Goal: Information Seeking & Learning: Learn about a topic

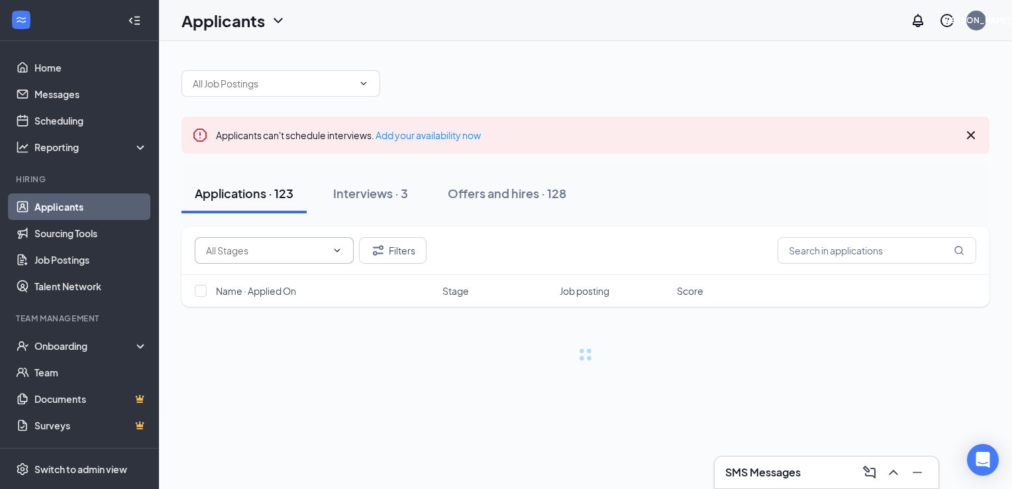
click at [295, 246] on input "text" at bounding box center [266, 250] width 121 height 15
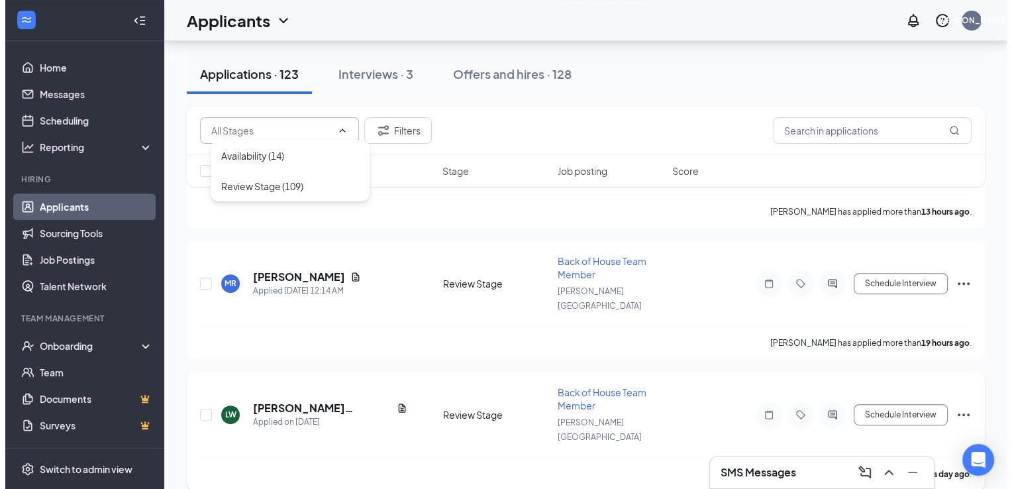
scroll to position [603, 0]
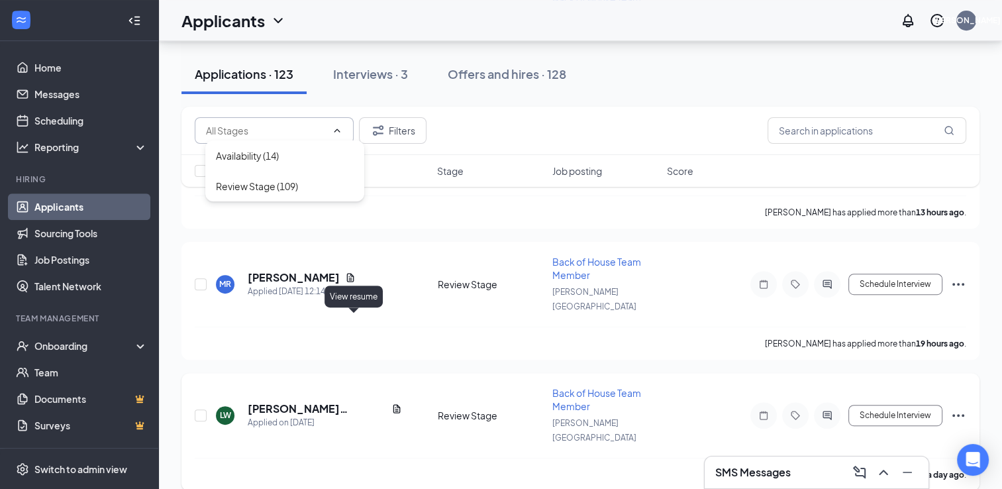
click at [359, 401] on div "[PERSON_NAME][US_STATE] Applied on [DATE]" at bounding box center [323, 415] width 214 height 28
click at [392, 403] on icon "Document" at bounding box center [397, 408] width 11 height 11
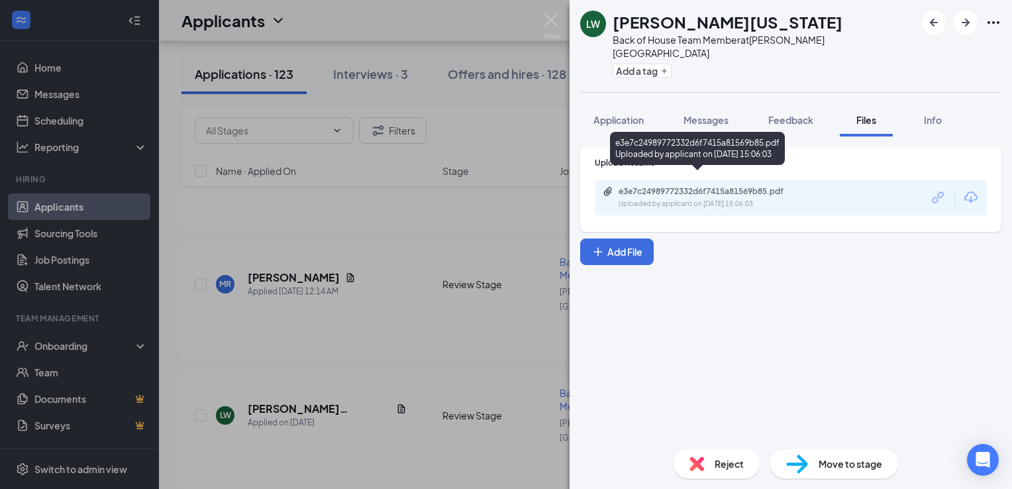
click at [686, 199] on div "Uploaded by applicant on [DATE] 15:06:03" at bounding box center [718, 204] width 199 height 11
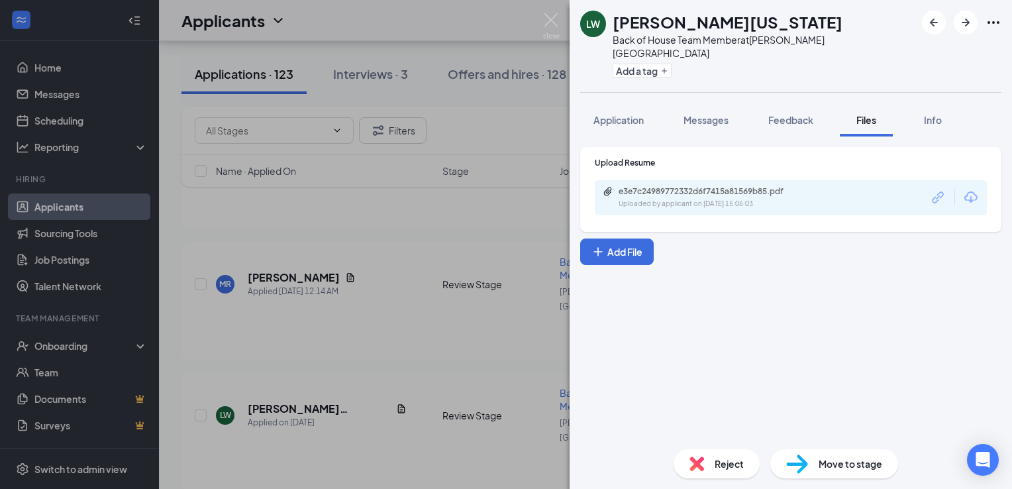
click at [307, 290] on div "[PERSON_NAME][US_STATE] Back of House Team Member at [PERSON_NAME][GEOGRAPHIC_D…" at bounding box center [506, 244] width 1012 height 489
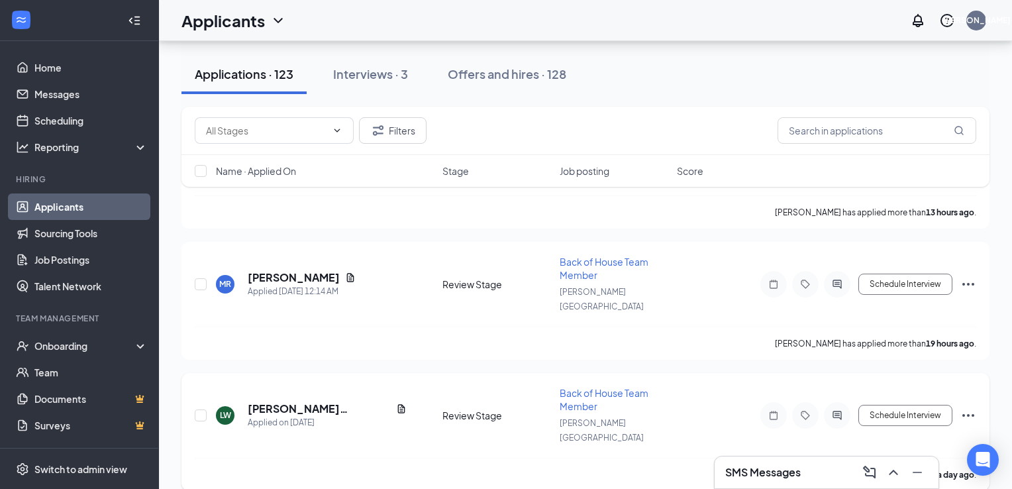
click at [314, 401] on h5 "[PERSON_NAME][US_STATE]" at bounding box center [319, 408] width 143 height 15
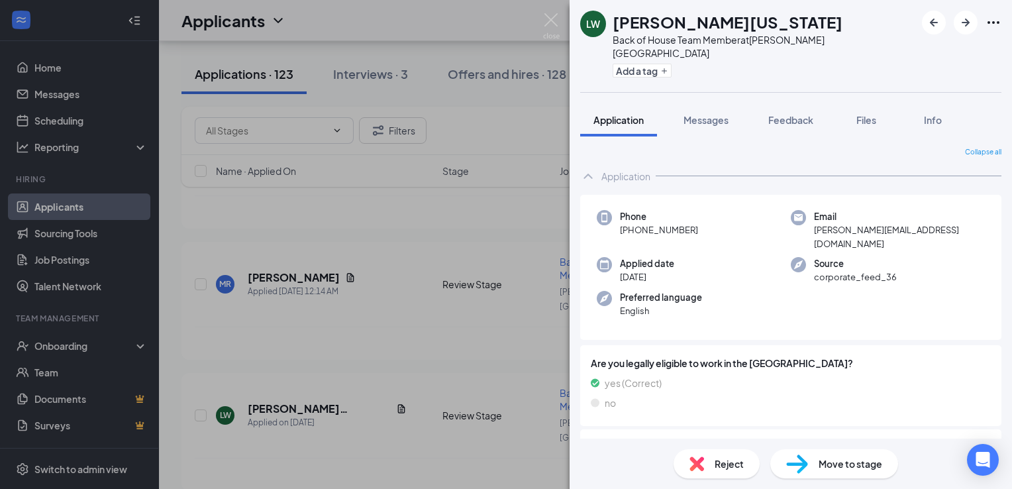
click at [307, 205] on div "[PERSON_NAME][US_STATE] Back of House Team Member at [PERSON_NAME][GEOGRAPHIC_D…" at bounding box center [506, 244] width 1012 height 489
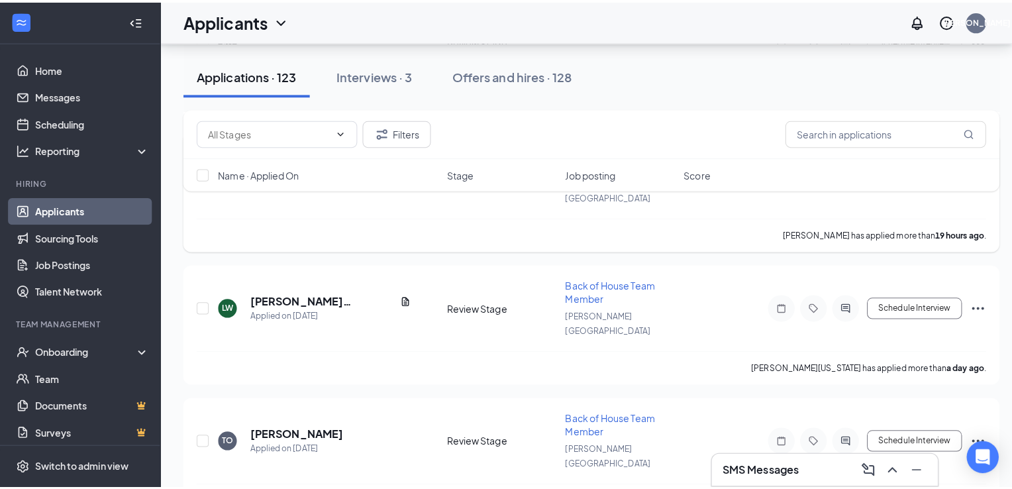
scroll to position [715, 0]
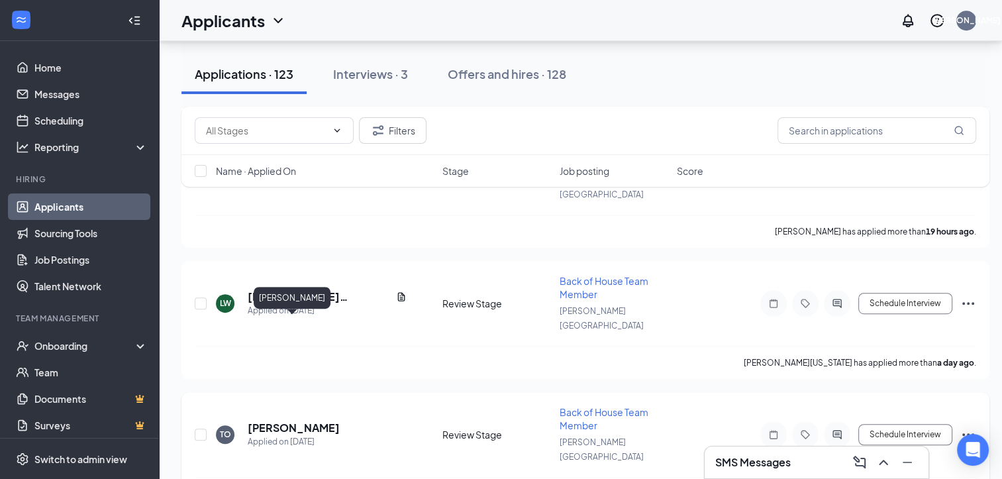
click at [303, 421] on h5 "[PERSON_NAME]" at bounding box center [294, 428] width 92 height 15
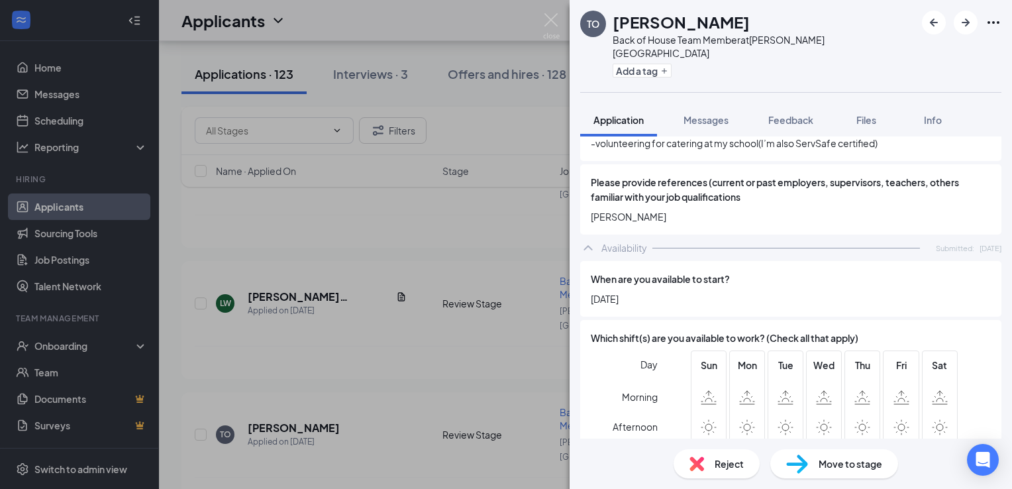
scroll to position [594, 0]
drag, startPoint x: 596, startPoint y: 255, endPoint x: 677, endPoint y: 274, distance: 83.7
click at [677, 274] on div "When are you available to start? [DATE]" at bounding box center [791, 290] width 400 height 34
drag, startPoint x: 677, startPoint y: 274, endPoint x: 333, endPoint y: 221, distance: 348.0
click at [366, 306] on div "TO [PERSON_NAME] Back of House Team Member at [PERSON_NAME][GEOGRAPHIC_DATA] Ad…" at bounding box center [506, 244] width 1012 height 489
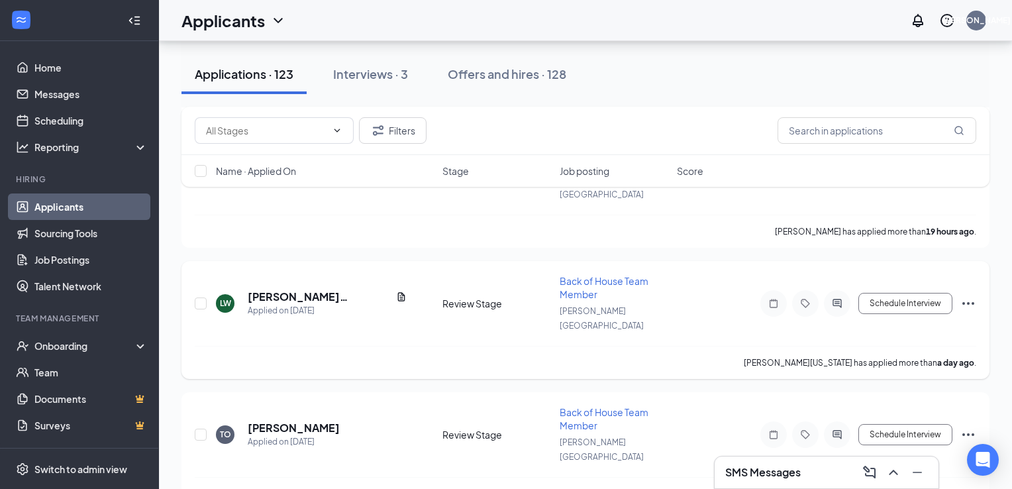
click at [331, 289] on h5 "[PERSON_NAME][US_STATE]" at bounding box center [319, 296] width 143 height 15
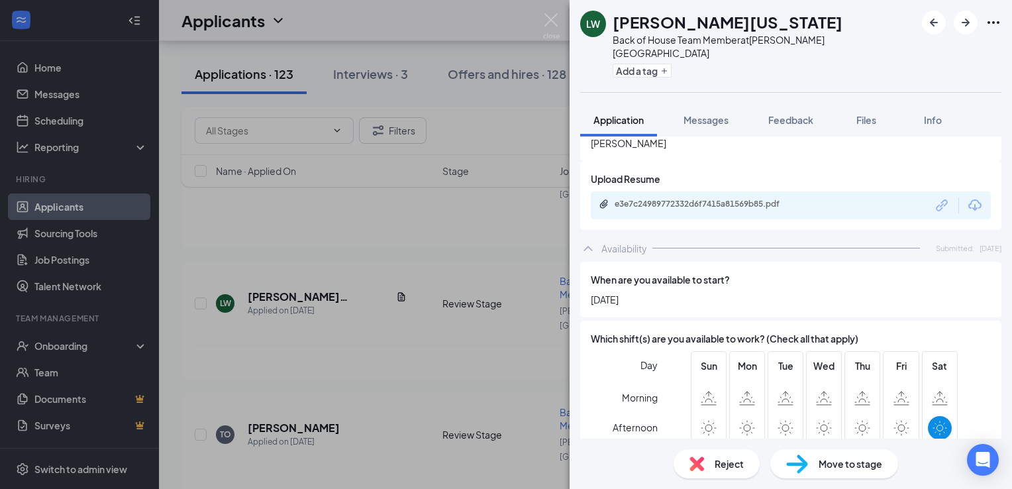
scroll to position [657, 0]
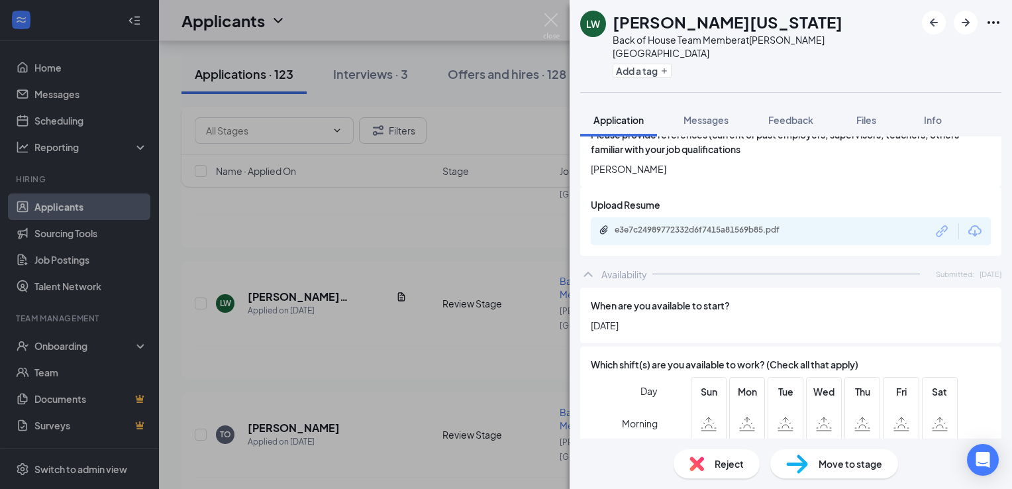
click at [668, 318] on span "[DATE]" at bounding box center [791, 325] width 400 height 15
drag, startPoint x: 686, startPoint y: 288, endPoint x: 583, endPoint y: 275, distance: 103.5
click at [583, 287] on div "When are you available to start? [DATE]" at bounding box center [790, 315] width 421 height 56
drag, startPoint x: 583, startPoint y: 275, endPoint x: 615, endPoint y: 294, distance: 37.7
click at [615, 294] on div "When are you available to start? [DATE]" at bounding box center [790, 315] width 421 height 56
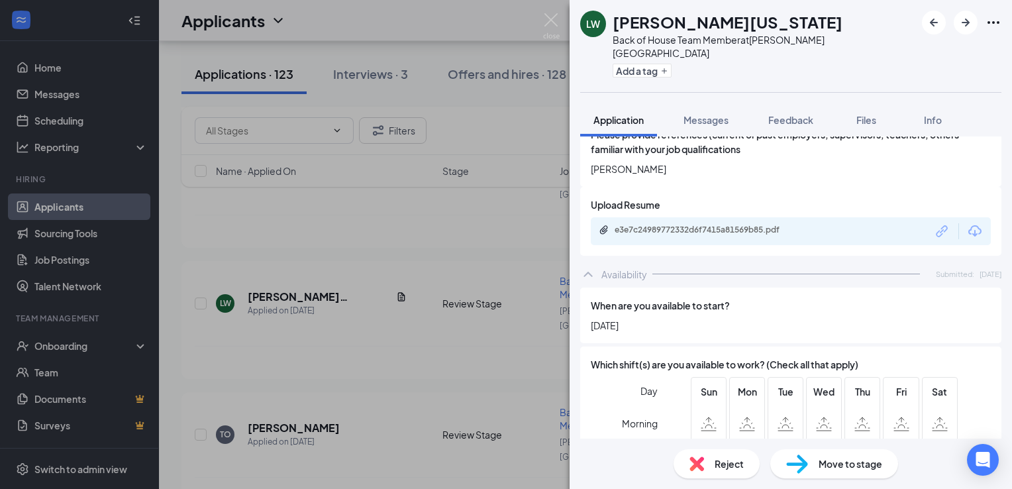
click at [609, 318] on span "[DATE]" at bounding box center [791, 325] width 400 height 15
drag, startPoint x: 590, startPoint y: 281, endPoint x: 673, endPoint y: 287, distance: 83.1
click at [673, 287] on div "When are you available to start? [DATE]" at bounding box center [790, 315] width 421 height 56
drag, startPoint x: 673, startPoint y: 287, endPoint x: 676, endPoint y: 296, distance: 9.0
click at [676, 296] on div "When are you available to start? [DATE]" at bounding box center [790, 315] width 421 height 56
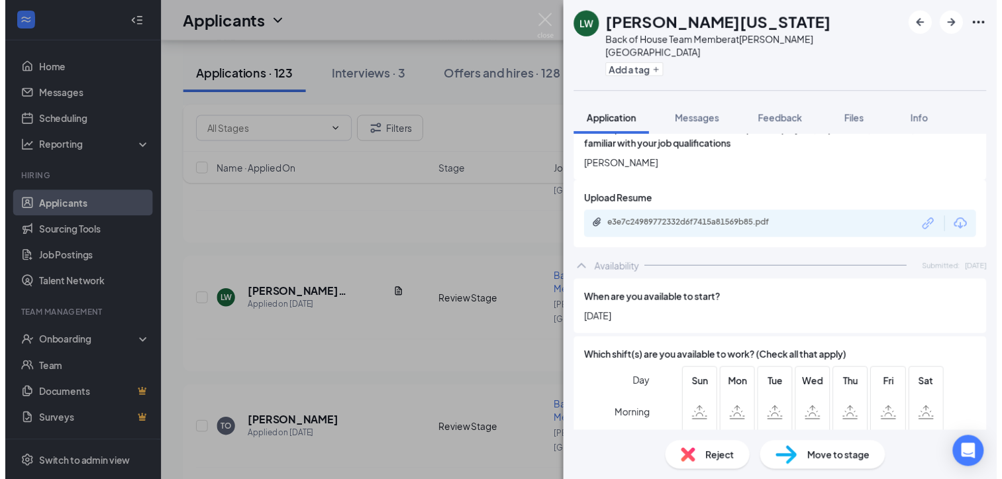
scroll to position [660, 0]
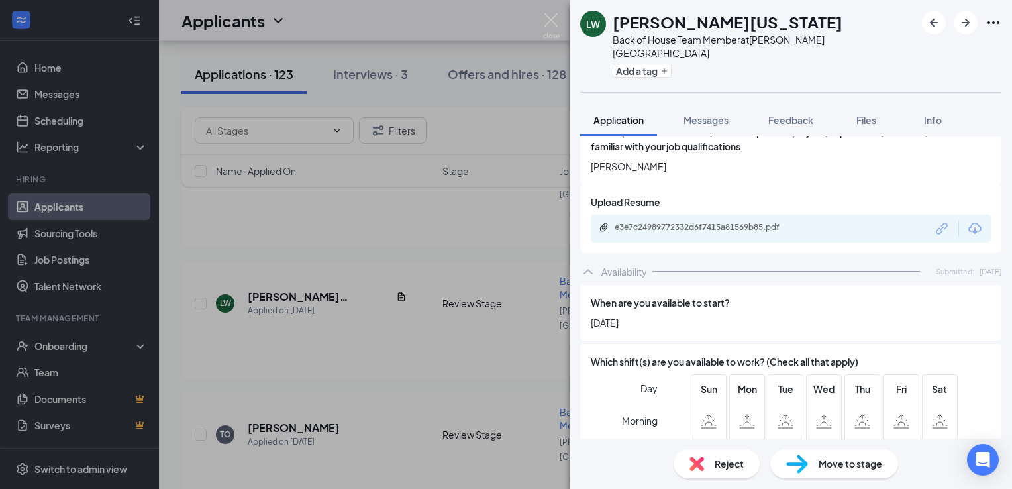
click at [463, 262] on div "[PERSON_NAME][US_STATE] Back of House Team Member at [PERSON_NAME][GEOGRAPHIC_D…" at bounding box center [506, 244] width 1012 height 489
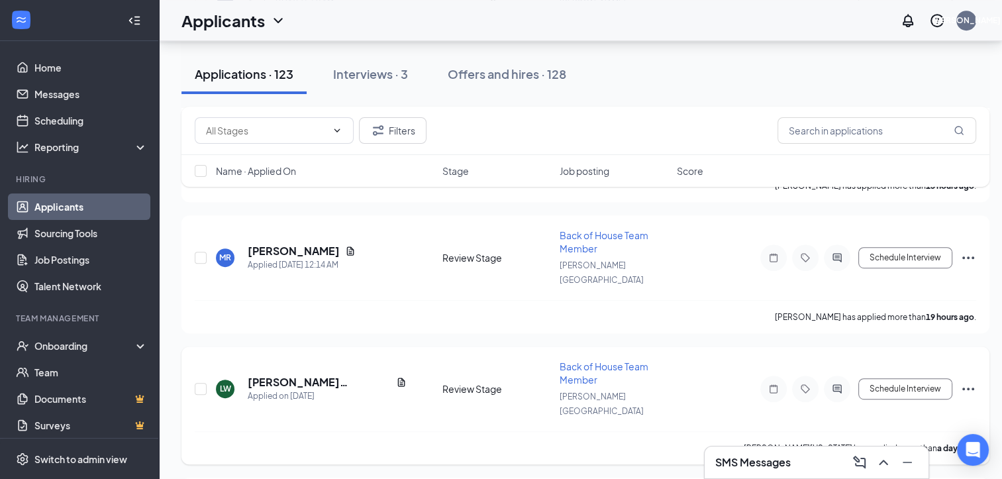
scroll to position [560, 0]
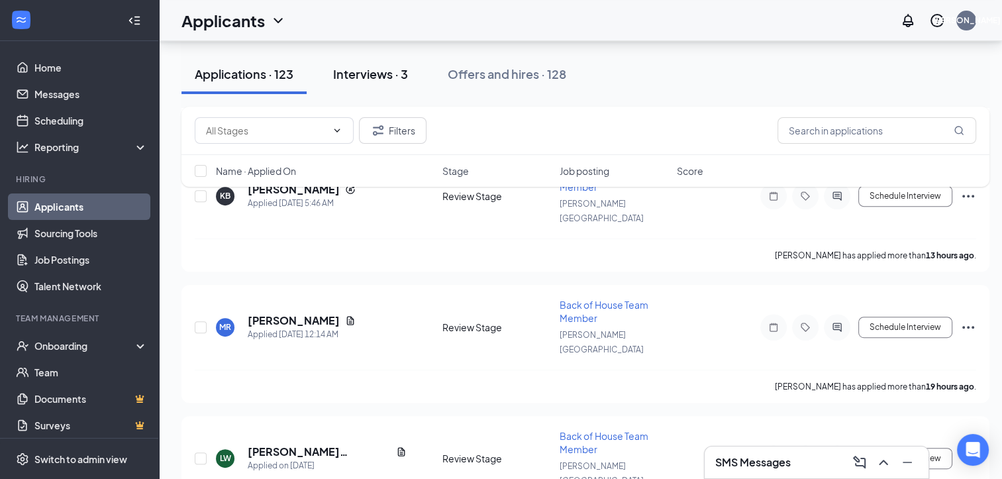
click at [385, 83] on button "Interviews · 3" at bounding box center [370, 74] width 101 height 40
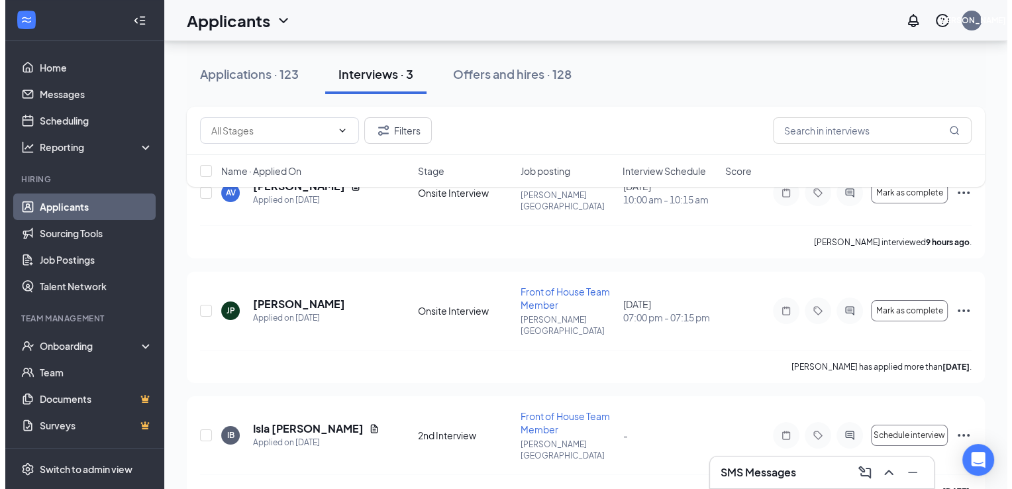
scroll to position [160, 0]
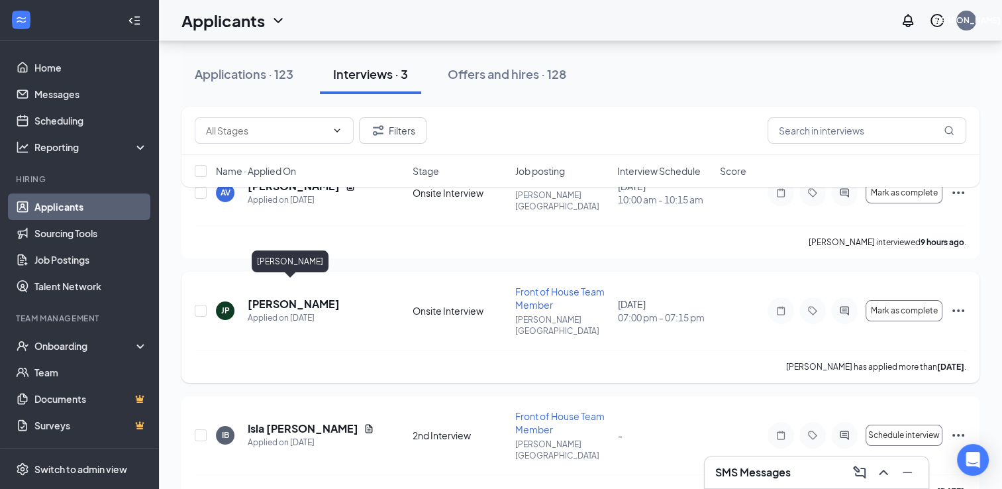
click at [268, 297] on h5 "[PERSON_NAME]" at bounding box center [294, 304] width 92 height 15
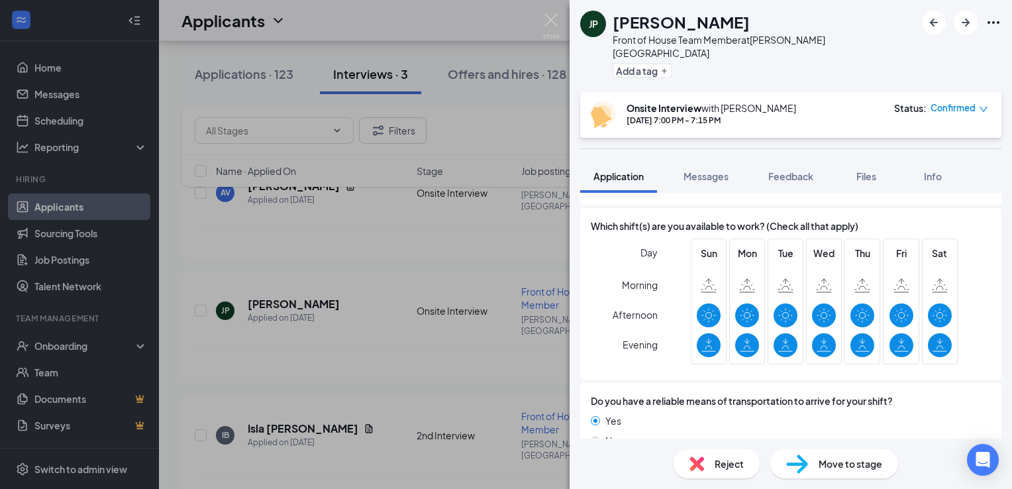
scroll to position [771, 0]
click at [395, 386] on div "[PERSON_NAME] Front of House Team Member at [PERSON_NAME][GEOGRAPHIC_DATA] Add …" at bounding box center [506, 244] width 1012 height 489
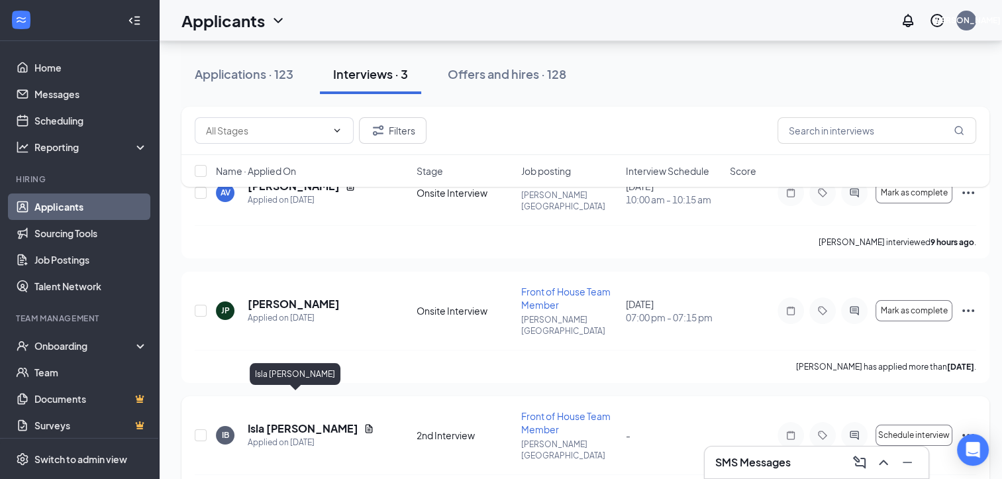
click at [278, 421] on h5 "Isla [PERSON_NAME]" at bounding box center [303, 428] width 111 height 15
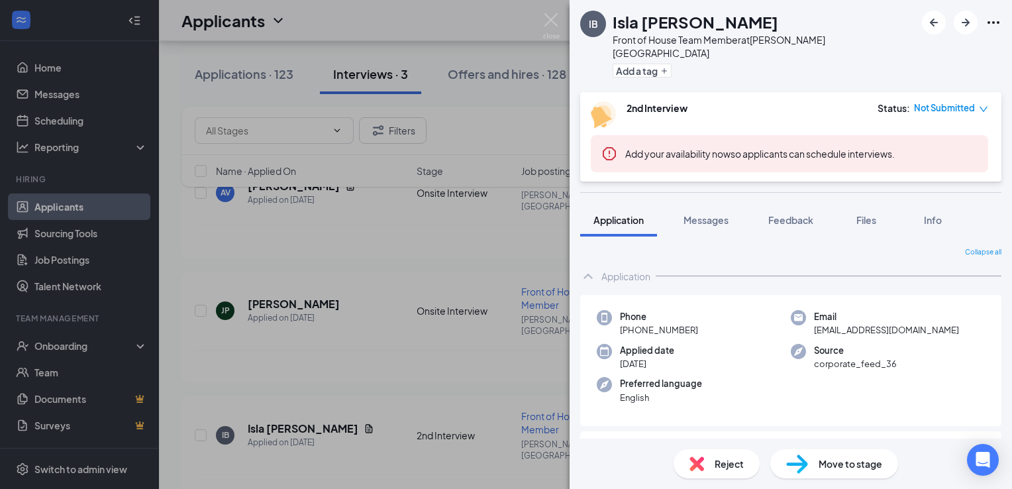
click at [453, 358] on div "IB Isla [PERSON_NAME] Front of House Team Member at [PERSON_NAME][GEOGRAPHIC_DA…" at bounding box center [506, 244] width 1012 height 489
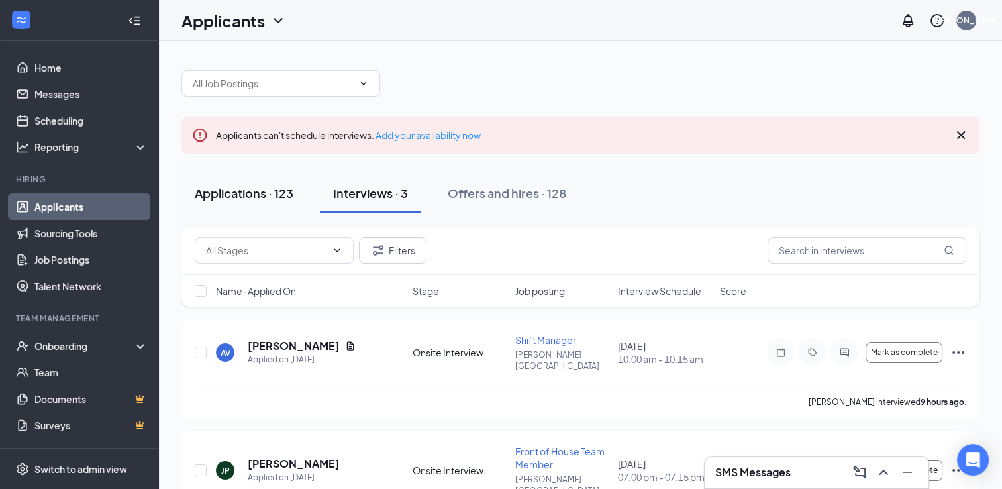
click at [281, 205] on button "Applications · 123" at bounding box center [244, 194] width 125 height 40
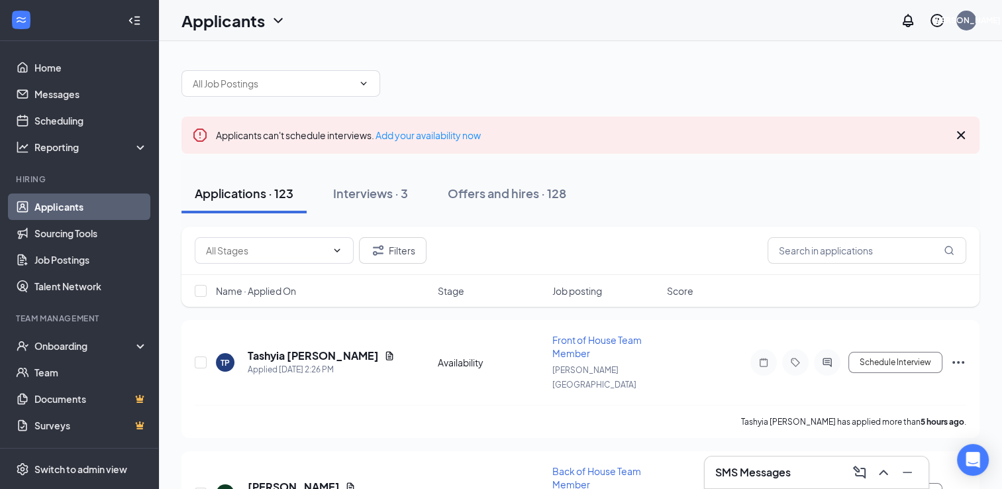
click at [281, 205] on button "Applications · 123" at bounding box center [244, 194] width 125 height 40
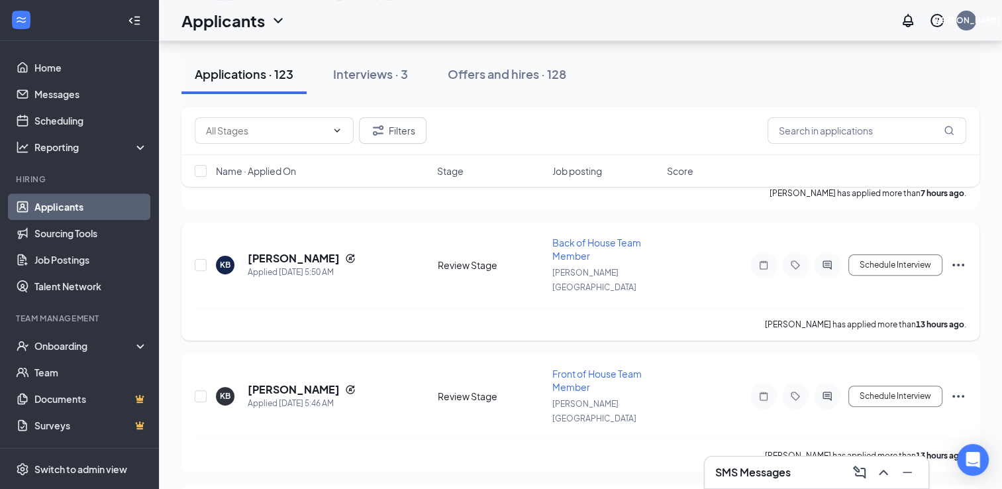
scroll to position [358, 0]
click at [372, 78] on div "Interviews · 3" at bounding box center [370, 74] width 75 height 17
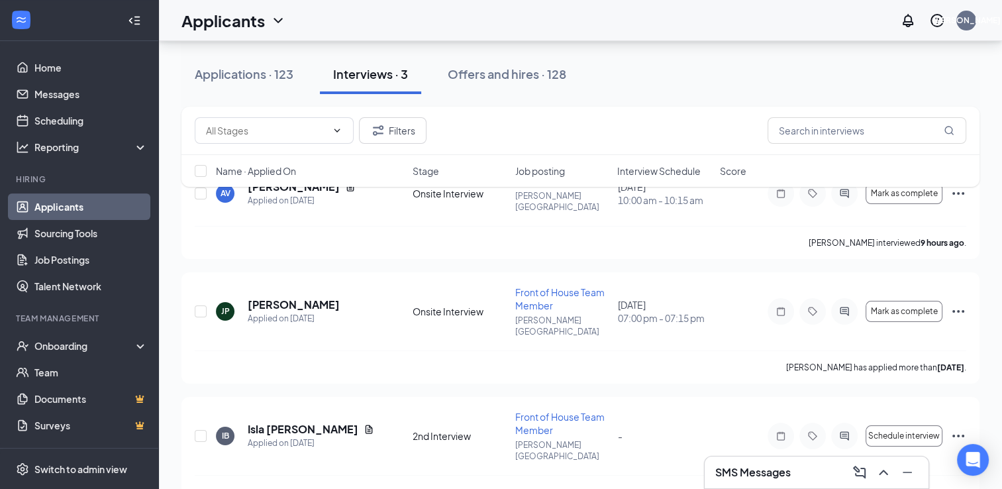
scroll to position [160, 0]
